Goal: Share content: Share content

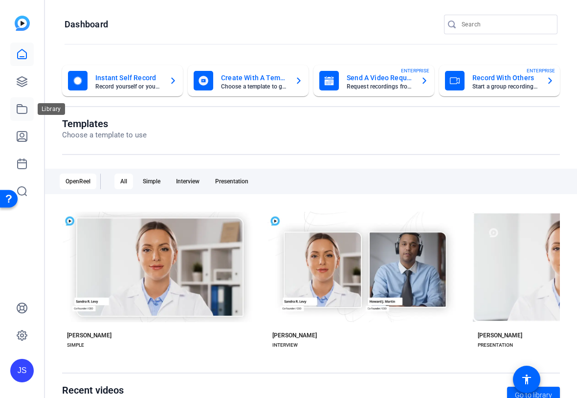
click at [20, 111] on icon at bounding box center [22, 109] width 12 height 12
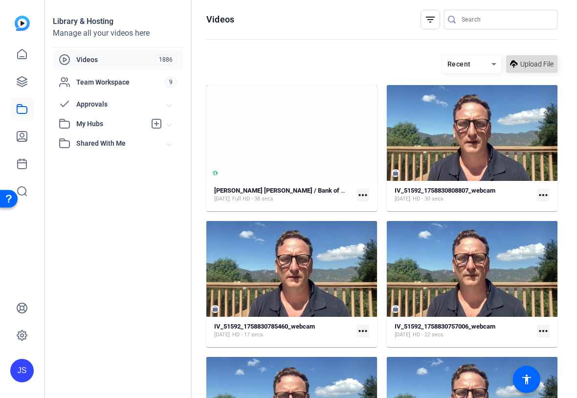
click at [523, 60] on span "Upload File" at bounding box center [536, 64] width 33 height 10
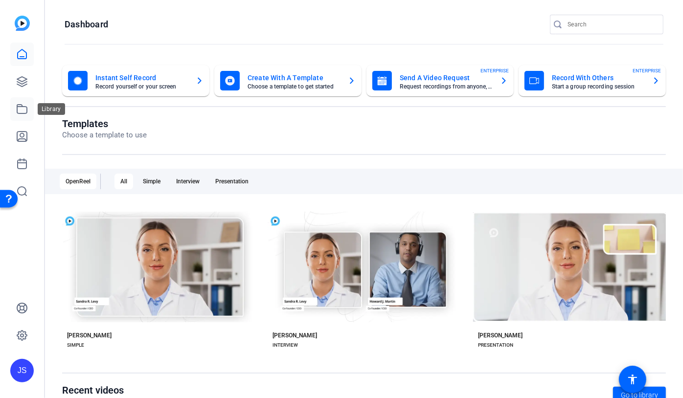
click at [18, 110] on icon at bounding box center [22, 109] width 12 height 12
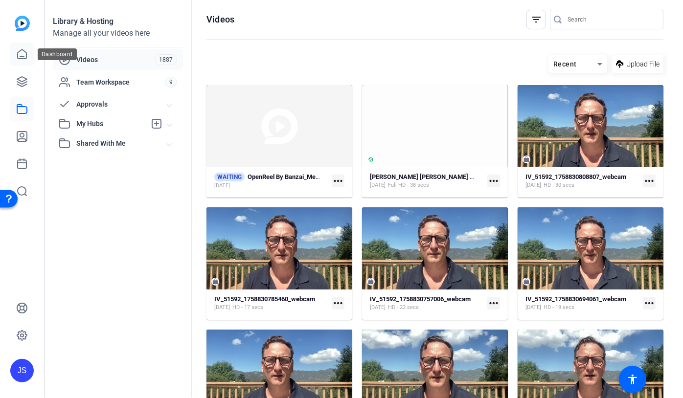
click at [19, 55] on icon at bounding box center [22, 54] width 12 height 12
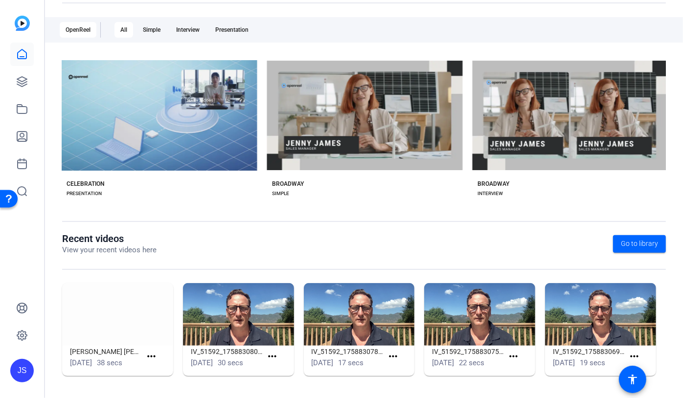
scroll to position [0, 4160]
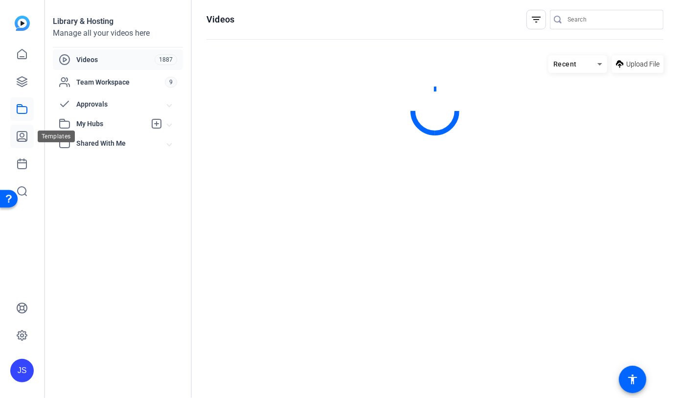
click at [21, 137] on icon at bounding box center [22, 137] width 12 height 12
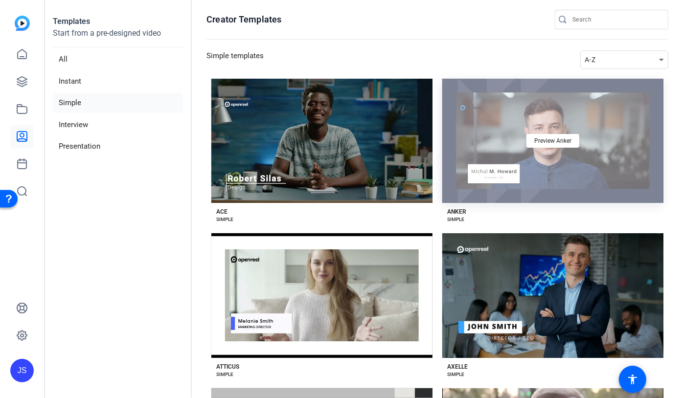
click at [565, 159] on div "Preview Anker" at bounding box center [552, 141] width 221 height 124
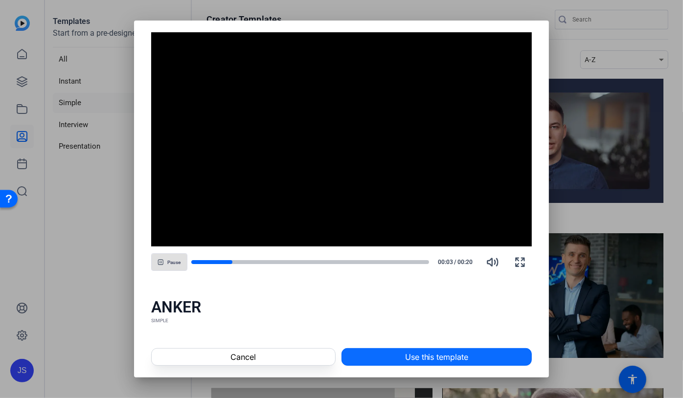
click at [426, 356] on span "Use this template" at bounding box center [437, 357] width 64 height 12
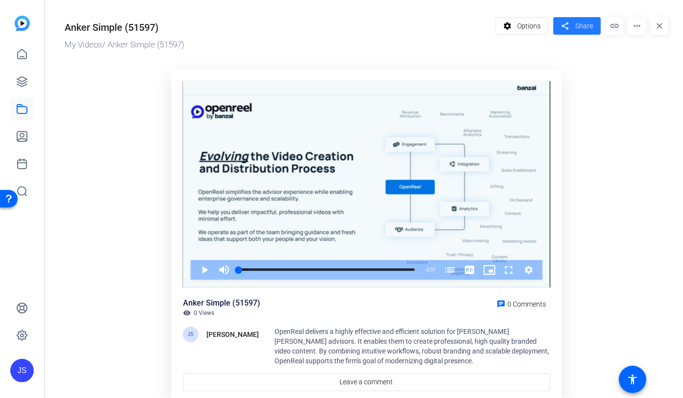
click at [575, 25] on span at bounding box center [576, 25] width 47 height 23
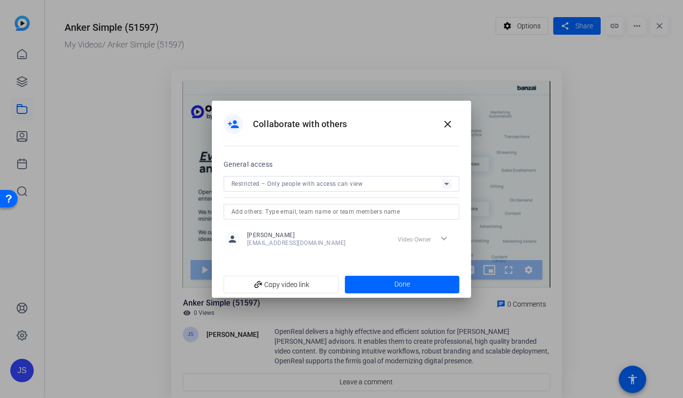
click at [441, 182] on icon at bounding box center [447, 184] width 12 height 12
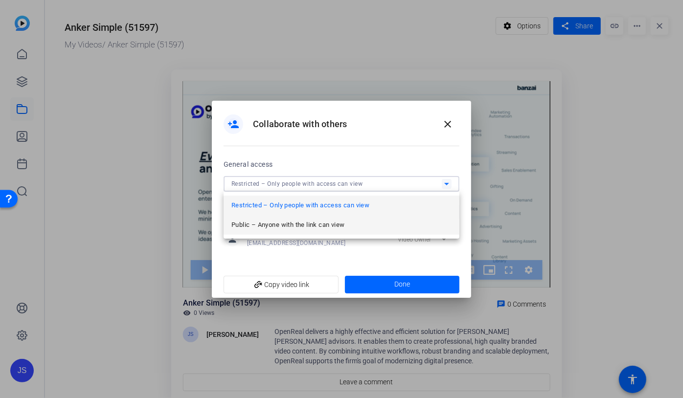
click at [306, 224] on span "Public – Anyone with the link can view" at bounding box center [287, 225] width 113 height 12
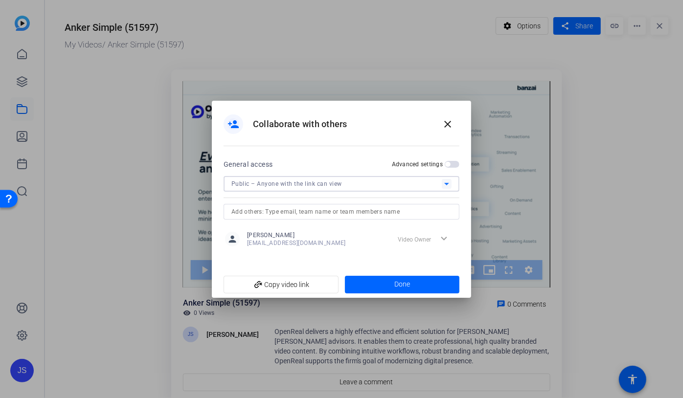
click at [455, 164] on span "button" at bounding box center [452, 164] width 15 height 7
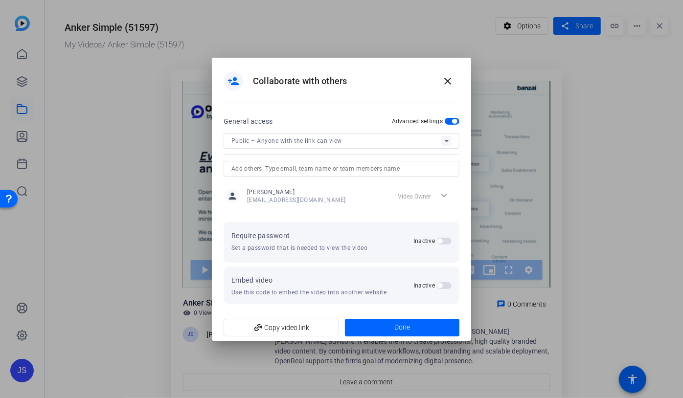
click at [447, 239] on span "button" at bounding box center [444, 241] width 15 height 7
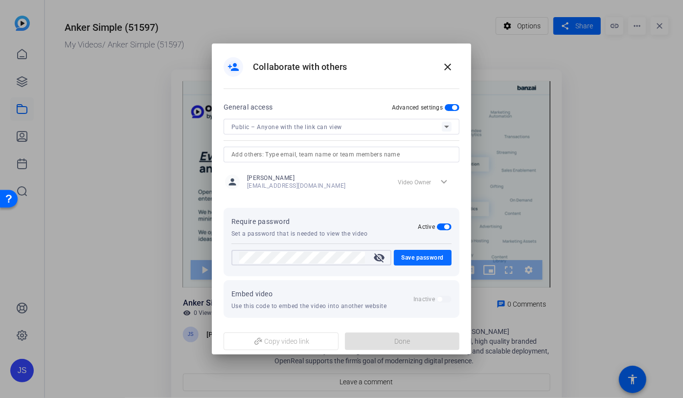
click at [417, 259] on span "Save password" at bounding box center [423, 258] width 43 height 12
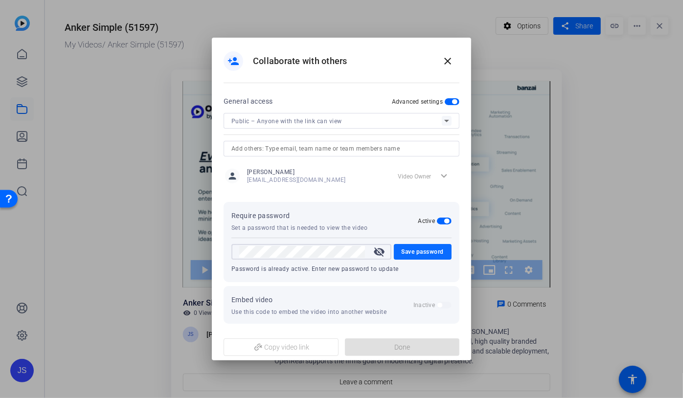
click at [418, 250] on span "Save password" at bounding box center [423, 252] width 43 height 12
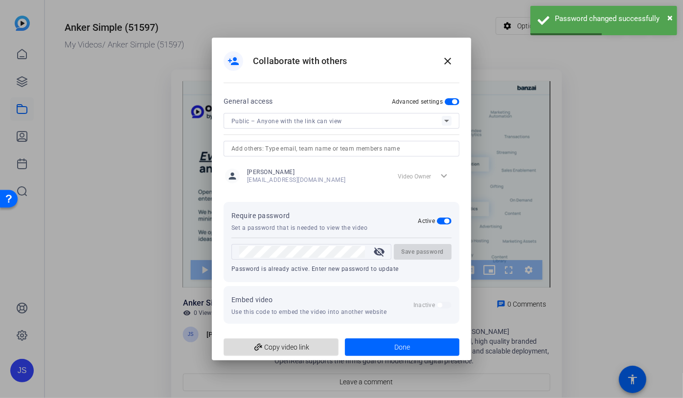
click at [285, 346] on span "add_link Copy video link" at bounding box center [280, 347] width 99 height 19
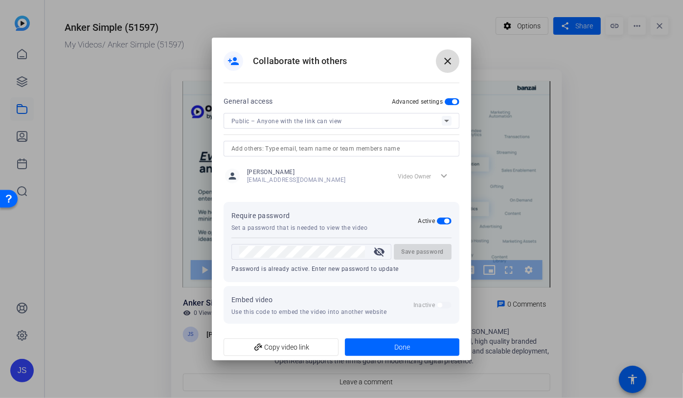
click at [448, 59] on mat-icon "close" at bounding box center [448, 61] width 12 height 12
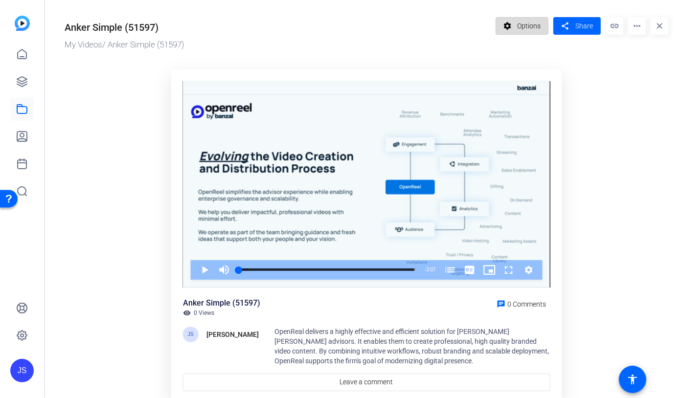
click at [522, 27] on span "Options" at bounding box center [528, 26] width 23 height 19
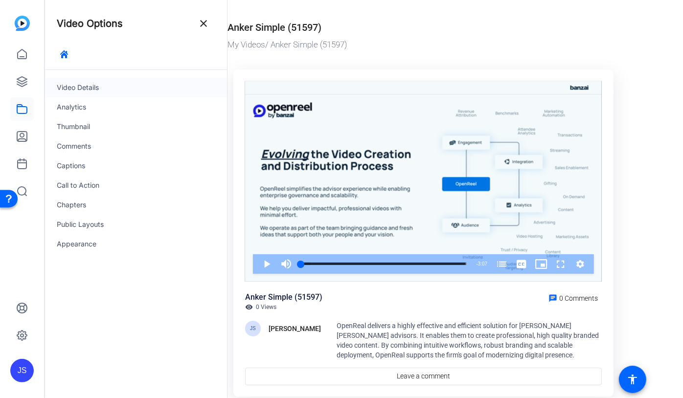
click at [79, 89] on div "Video Details" at bounding box center [136, 88] width 182 height 20
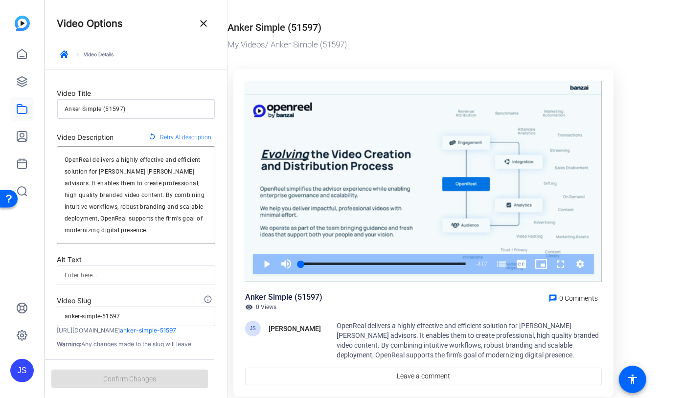
drag, startPoint x: 124, startPoint y: 108, endPoint x: 52, endPoint y: 110, distance: 71.9
click at [52, 110] on form "Video Title Anker Simple (51597) Video Description replay Retry AI description …" at bounding box center [136, 214] width 182 height 288
type input "M"
type input "m"
type input "O"
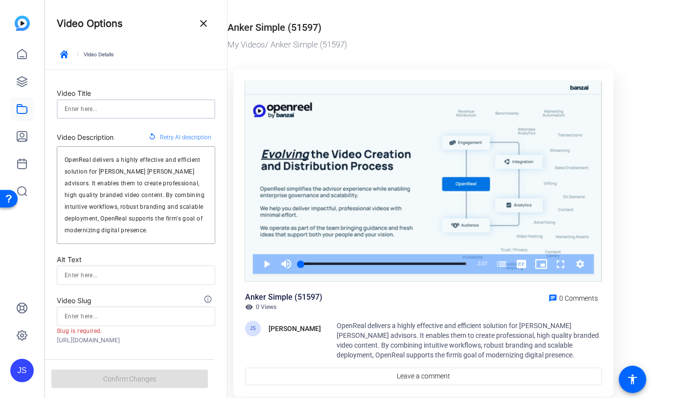
type input "o"
type input "Op"
type input "op"
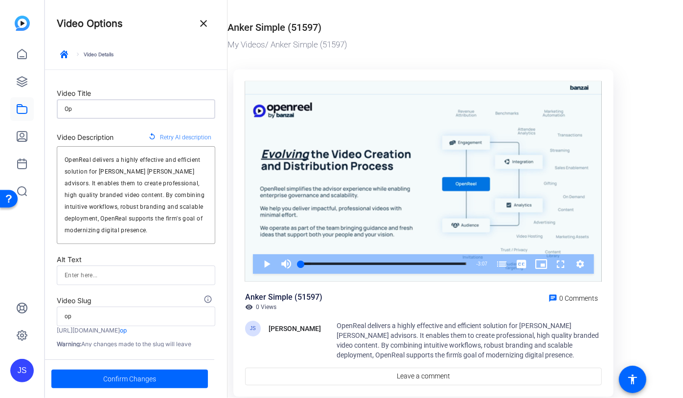
type input "Ope"
type input "ope"
type input "Open"
type input "open"
type input "Openr"
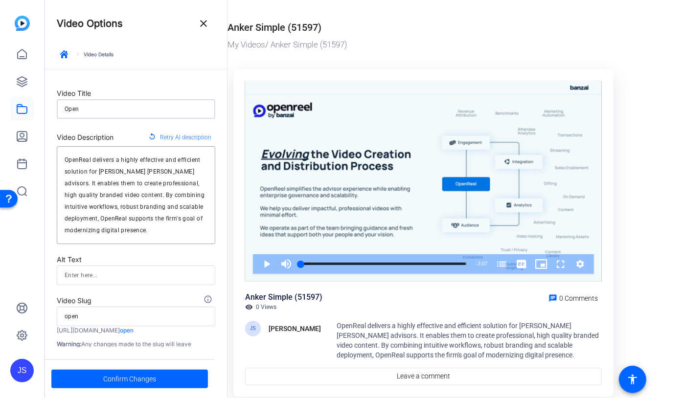
type input "openr"
type input "Openre"
type input "openre"
type input "Openree"
type input "openree"
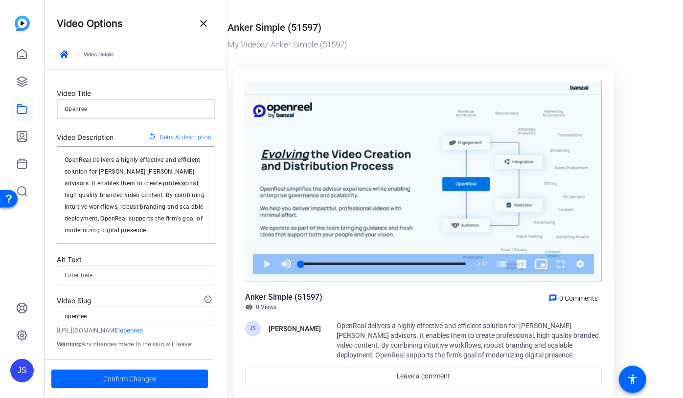
type input "Openreel"
type input "openreel"
type input "Openree"
type input "openree"
type input "Openre"
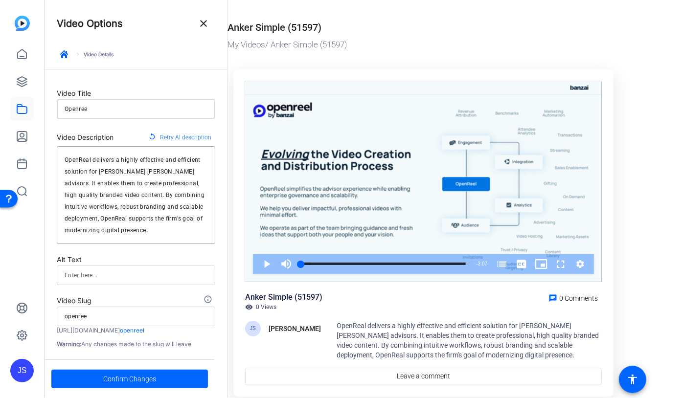
type input "openre"
type input "Openr"
type input "openr"
type input "Open"
type input "open"
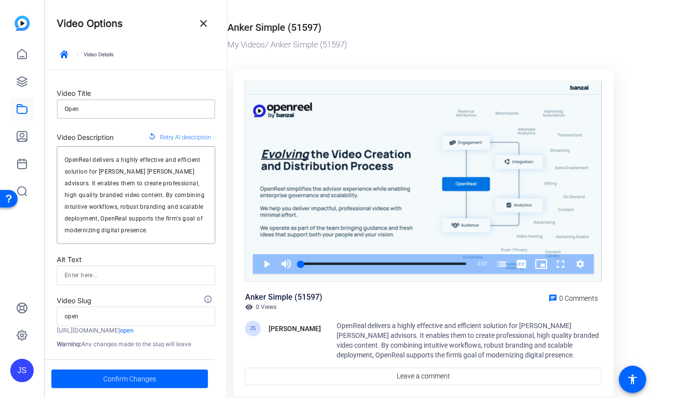
type input "OpenR"
type input "openr"
type input "OpenRe"
type input "openre"
type input "OpenRee"
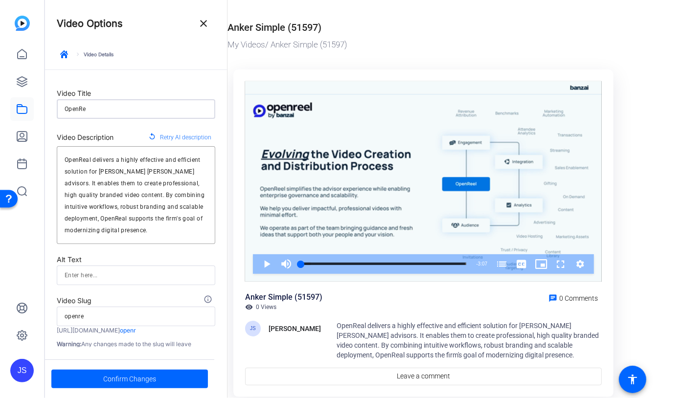
type input "openree"
type input "OpenReel"
type input "openreel"
type input "OpenReel"
type input "openreel"
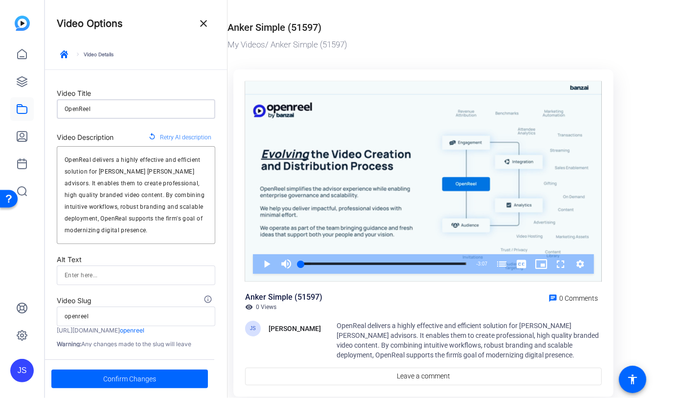
type input "OpenReel b"
type input "openreel-b"
type input "OpenReel by"
type input "openreel-by"
type input "OpenReel by"
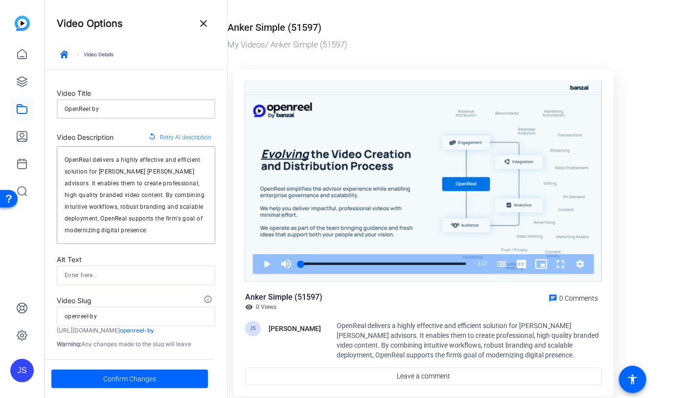
type input "openreel-by"
type input "OpenReel by B"
type input "openreel-by-b"
type input "OpenReel by BA"
type input "openreel-by-ba"
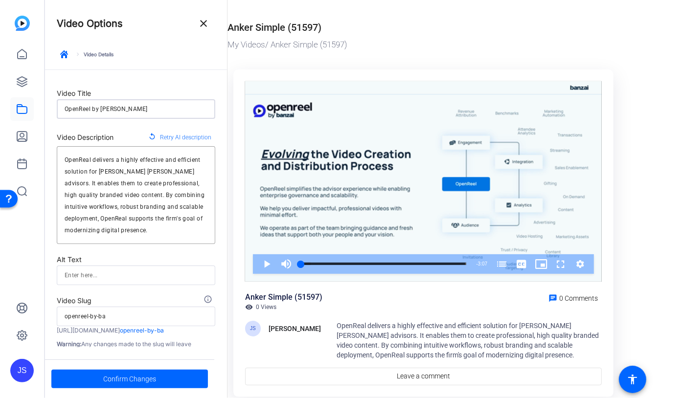
type input "OpenReel by B"
type input "openreel-by-b"
type input "OpenReel by Ba"
type input "openreel-by-ba"
type input "OpenReel by Ban"
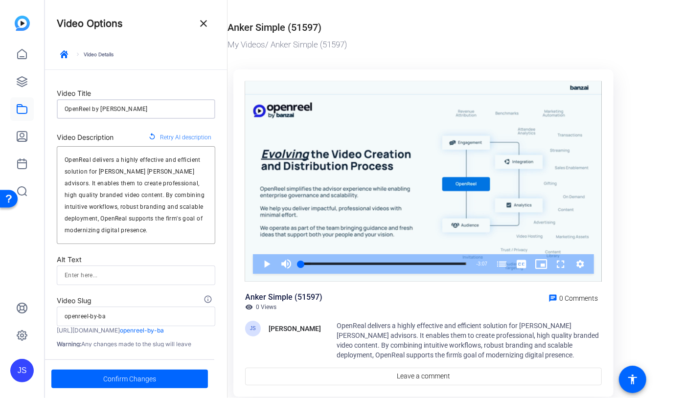
type input "openreel-by-ban"
type input "OpenReel by Banz"
type input "openreel-by-banz"
type input "OpenReel by Banza"
type input "openreel-by-banza"
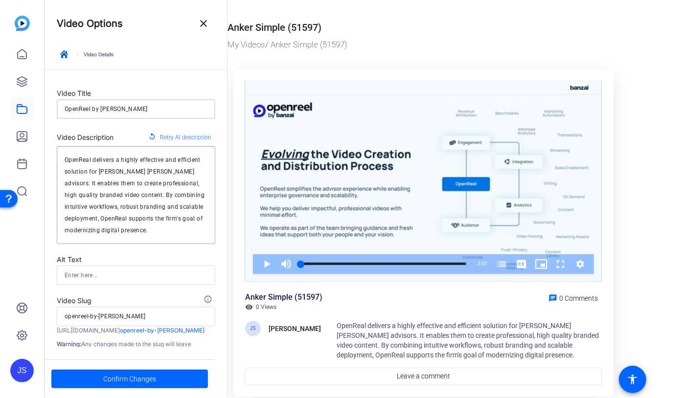
type input "OpenReel by Banzai"
type input "openreel-by-banzai"
type input "OpenReel by Banzai"
type input "openreel-by-banzai"
type input "OpenReel by Banzai"
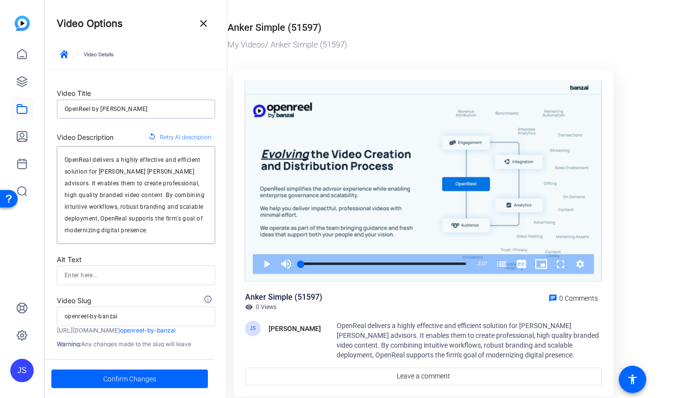
type input "openreel-by-banzai"
type input "OpenReel by Banzai/"
type input "openreel-by-banzai"
type input "OpenReel by Banzai/"
type input "openreel-by-banzai"
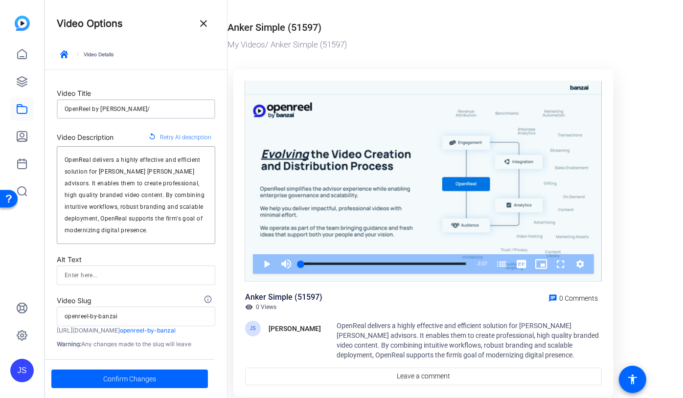
type input "OpenReel by Banzai/"
type input "openreel-by-banzai"
type input "OpenReel by Banzai/B"
type input "openreel-by-banzaib"
type input "OpenReel by Banzai/BO"
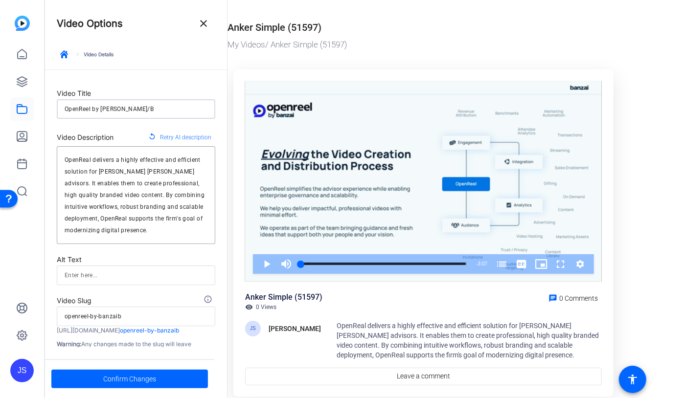
type input "openreel-by-banzaibo"
type input "OpenReel by Banzai/BOA"
type input "openreel-by-banzaiboa"
type input "OpenReel by Banzai/BOA"
click at [130, 378] on span "Confirm Changes" at bounding box center [129, 379] width 53 height 19
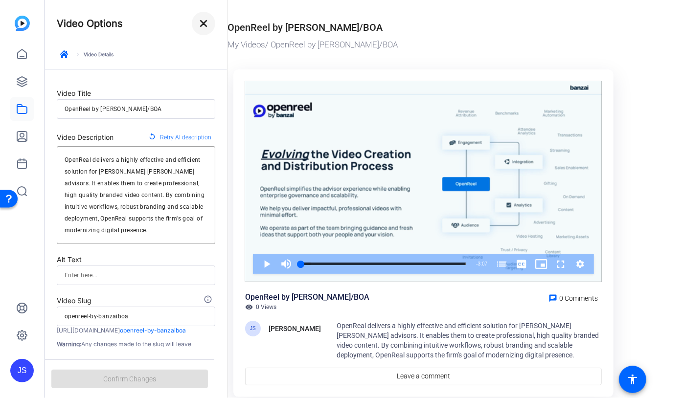
click at [205, 23] on mat-icon "close" at bounding box center [204, 24] width 12 height 12
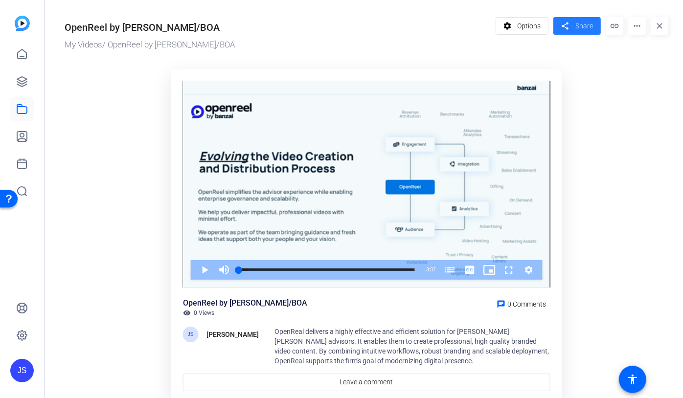
click at [580, 26] on span "Share" at bounding box center [584, 26] width 18 height 10
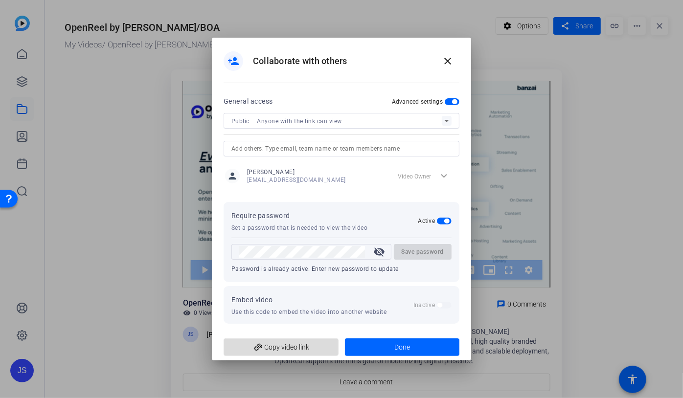
click at [280, 344] on span "add_link Copy video link" at bounding box center [280, 347] width 99 height 19
